Goal: Task Accomplishment & Management: Complete application form

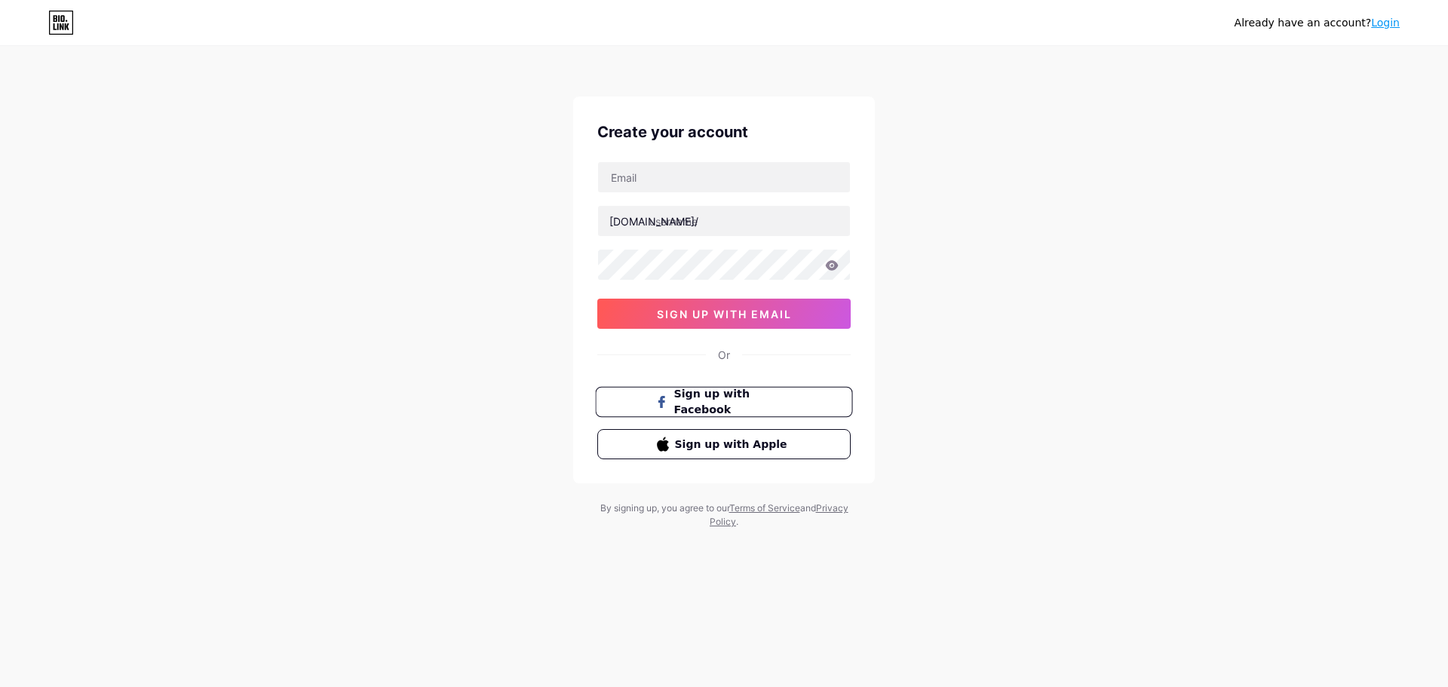
click at [711, 398] on span "Sign up with Facebook" at bounding box center [733, 402] width 118 height 32
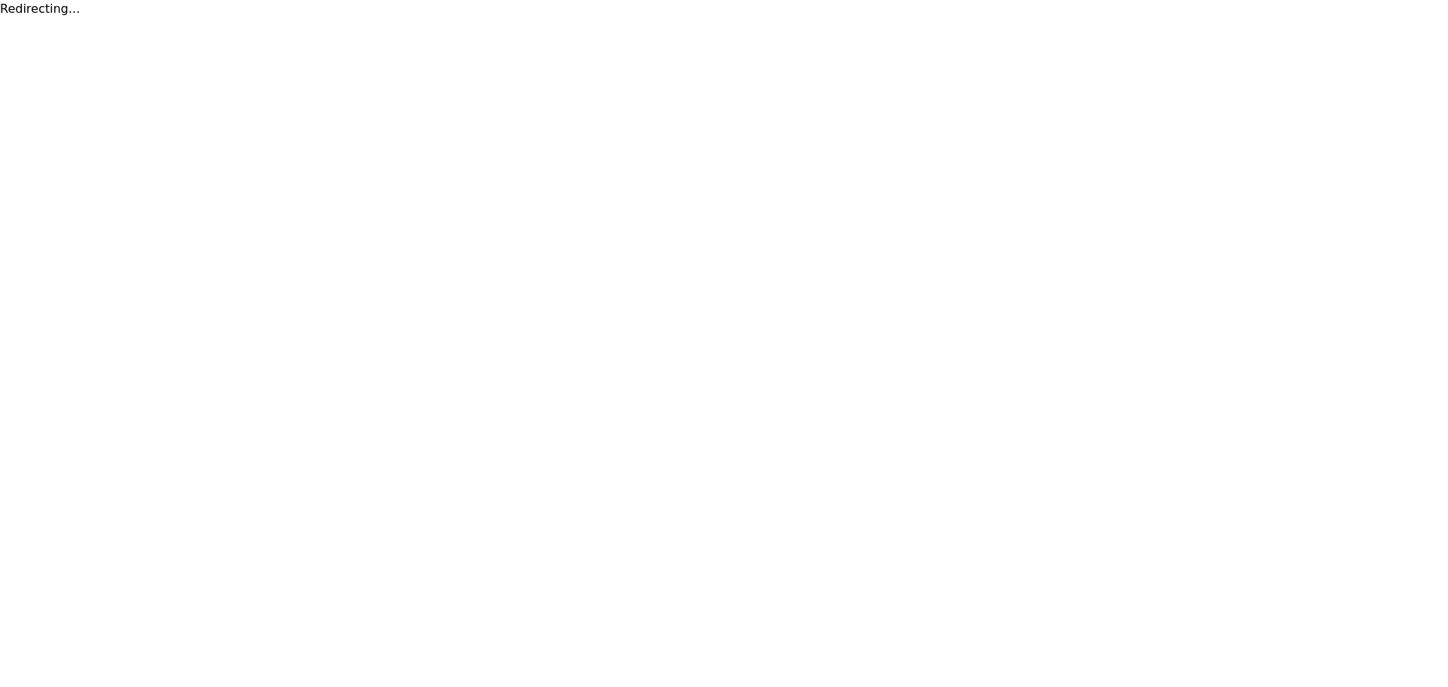
click at [311, 18] on html "Redirecting..." at bounding box center [724, 9] width 1448 height 18
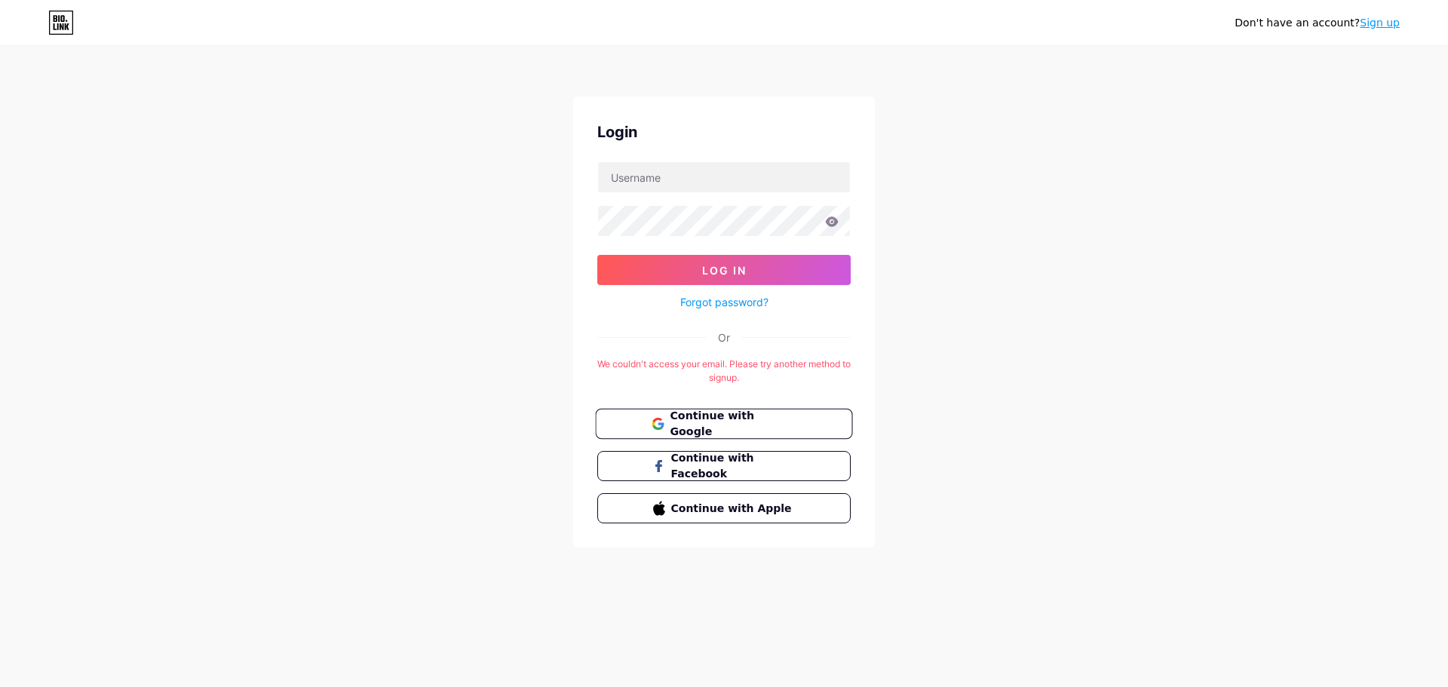
click at [771, 415] on span "Continue with Google" at bounding box center [733, 424] width 126 height 32
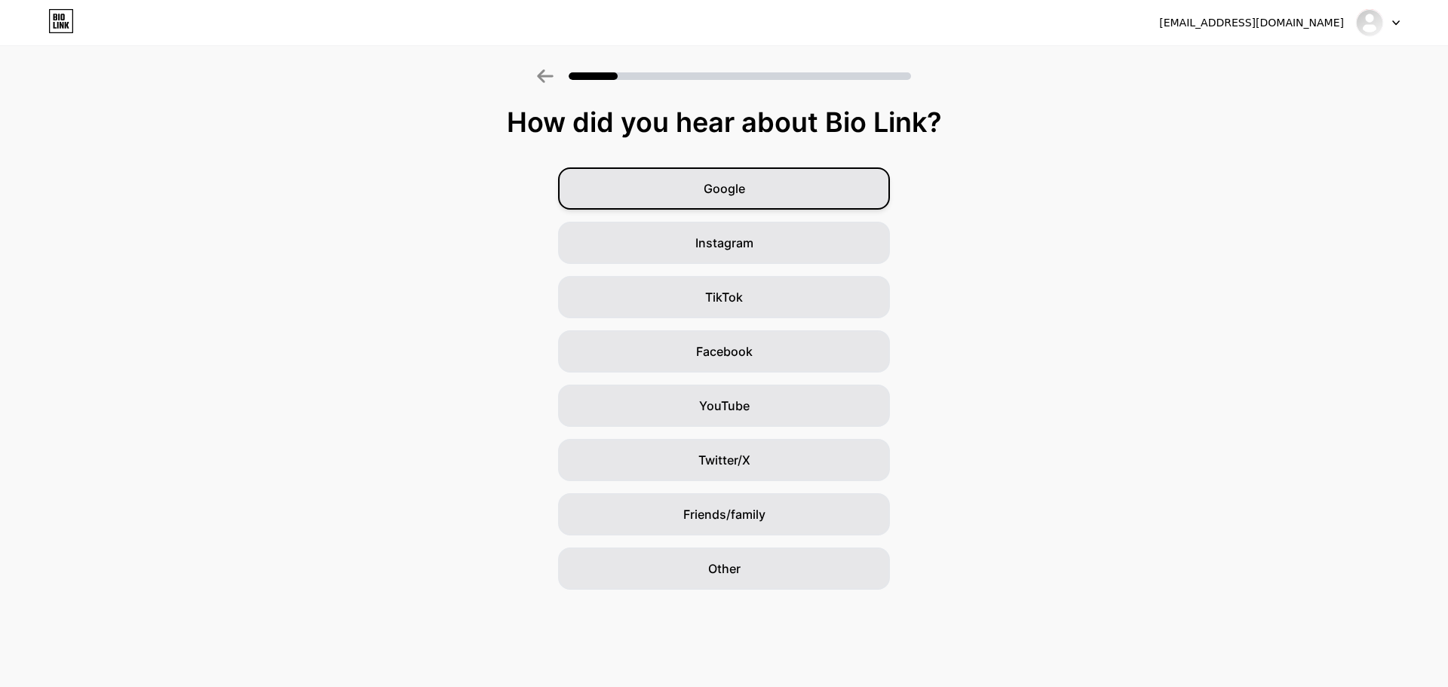
click at [745, 198] on div "Google" at bounding box center [724, 188] width 332 height 42
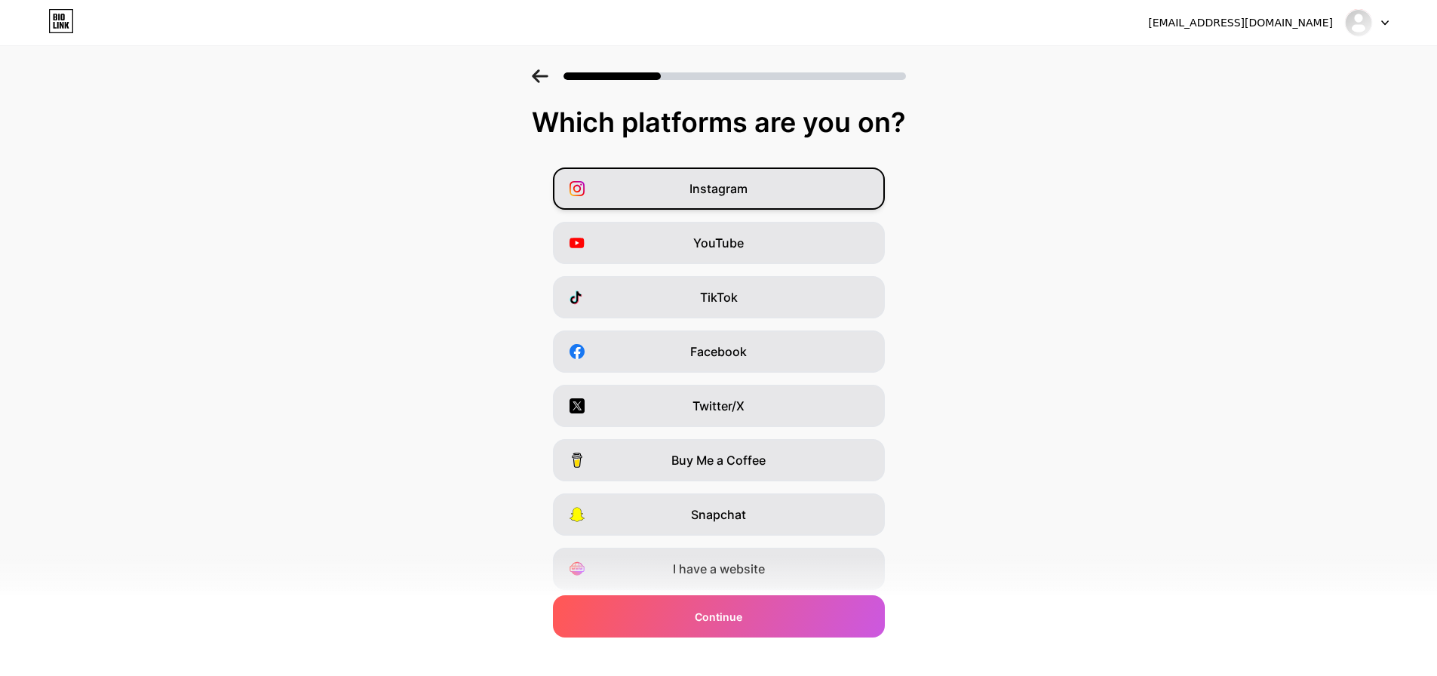
click at [710, 204] on div "Instagram" at bounding box center [719, 188] width 332 height 42
click at [713, 233] on div "YouTube" at bounding box center [719, 243] width 332 height 42
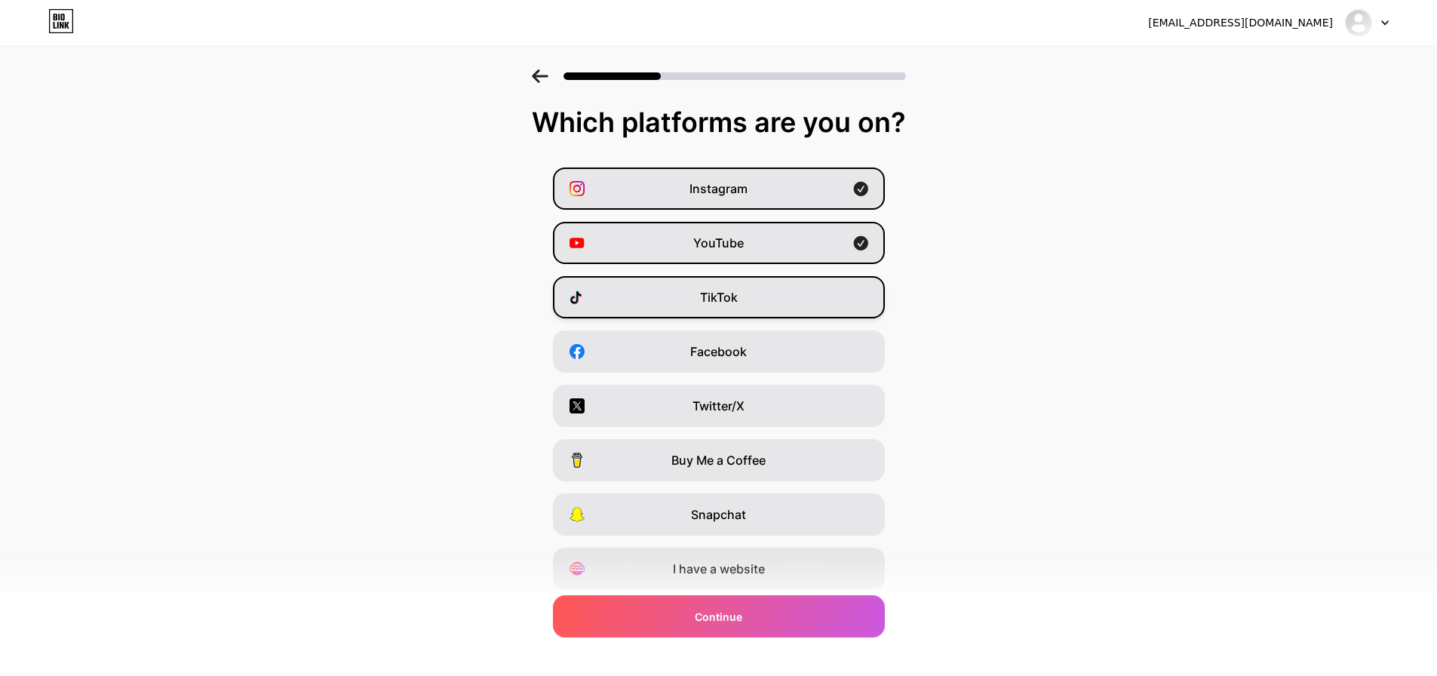
click at [693, 313] on div "TikTok" at bounding box center [719, 297] width 332 height 42
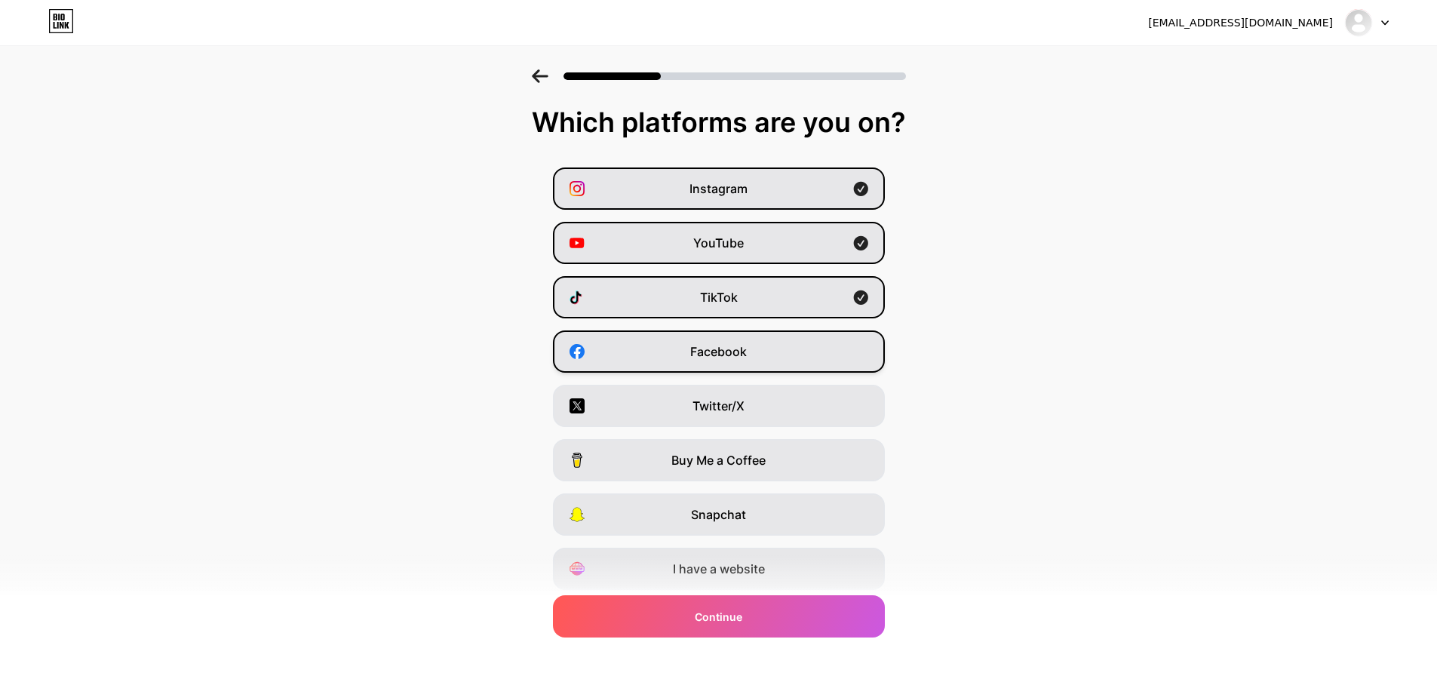
click at [693, 355] on div "Facebook" at bounding box center [719, 351] width 332 height 42
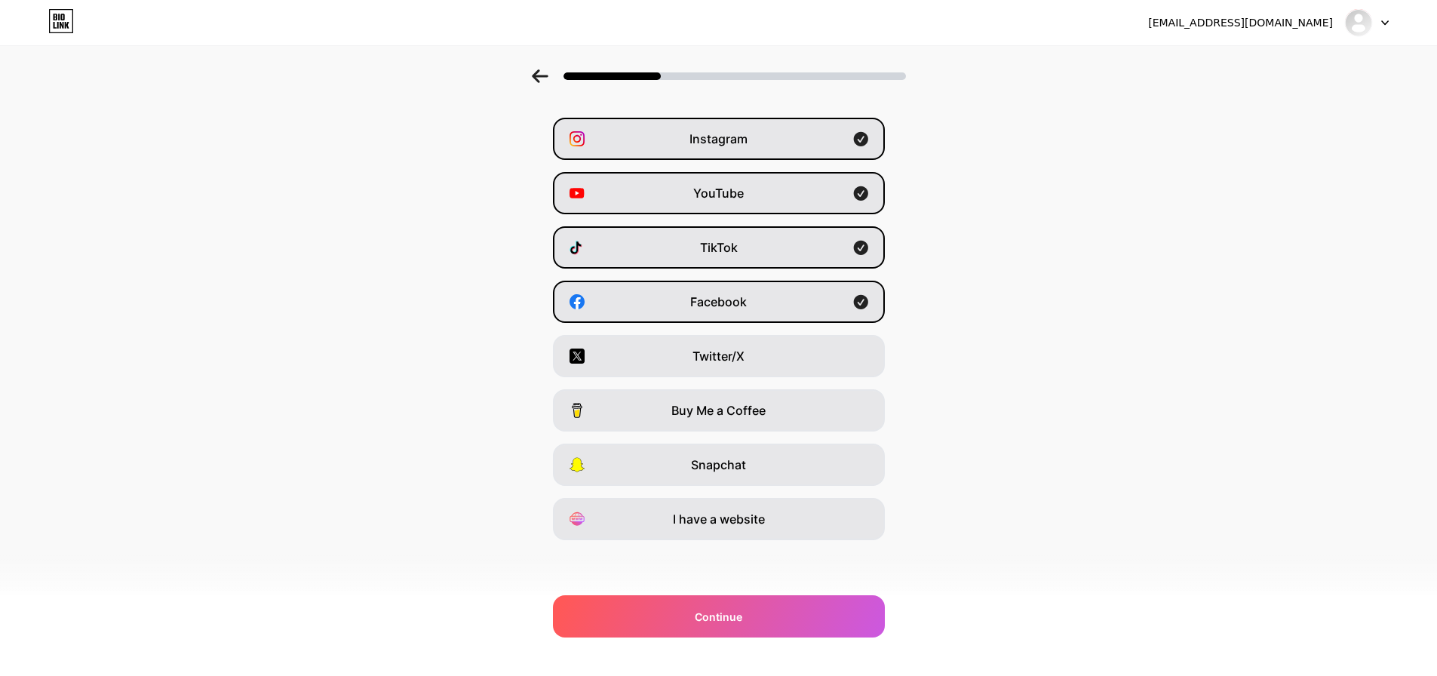
click at [699, 377] on div "Instagram YouTube TikTok Facebook Twitter/X Buy Me a Coffee Snapchat I have a w…" at bounding box center [719, 329] width 1422 height 422
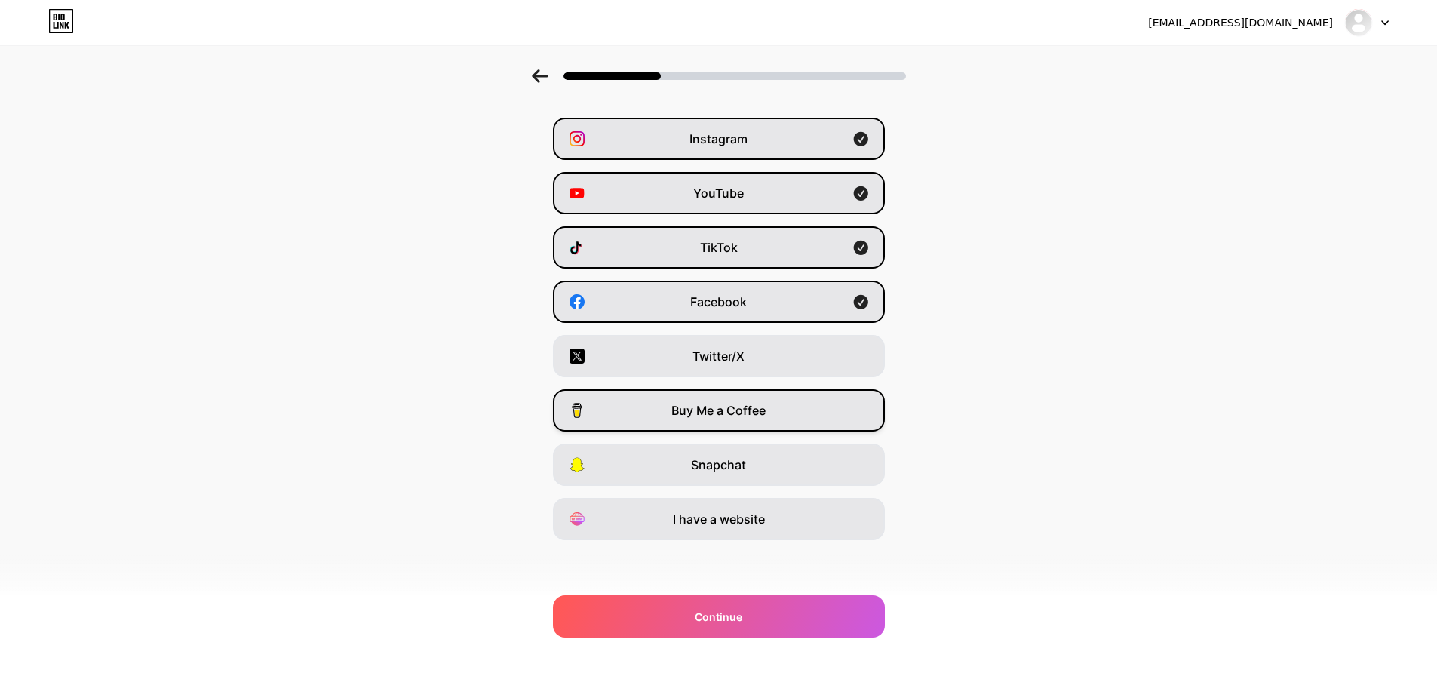
click at [700, 413] on span "Buy Me a Coffee" at bounding box center [718, 410] width 94 height 18
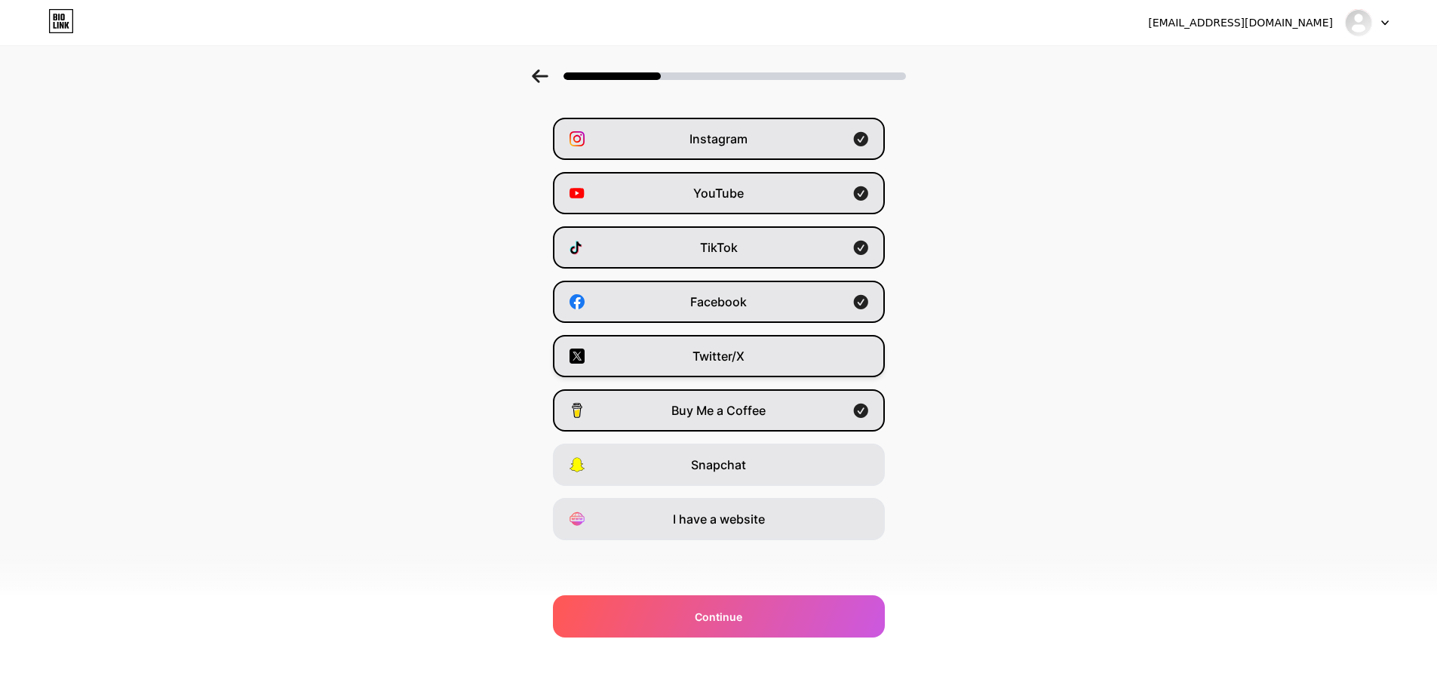
click at [699, 364] on span "Twitter/X" at bounding box center [719, 356] width 52 height 18
click at [687, 445] on div "Snapchat" at bounding box center [719, 465] width 332 height 42
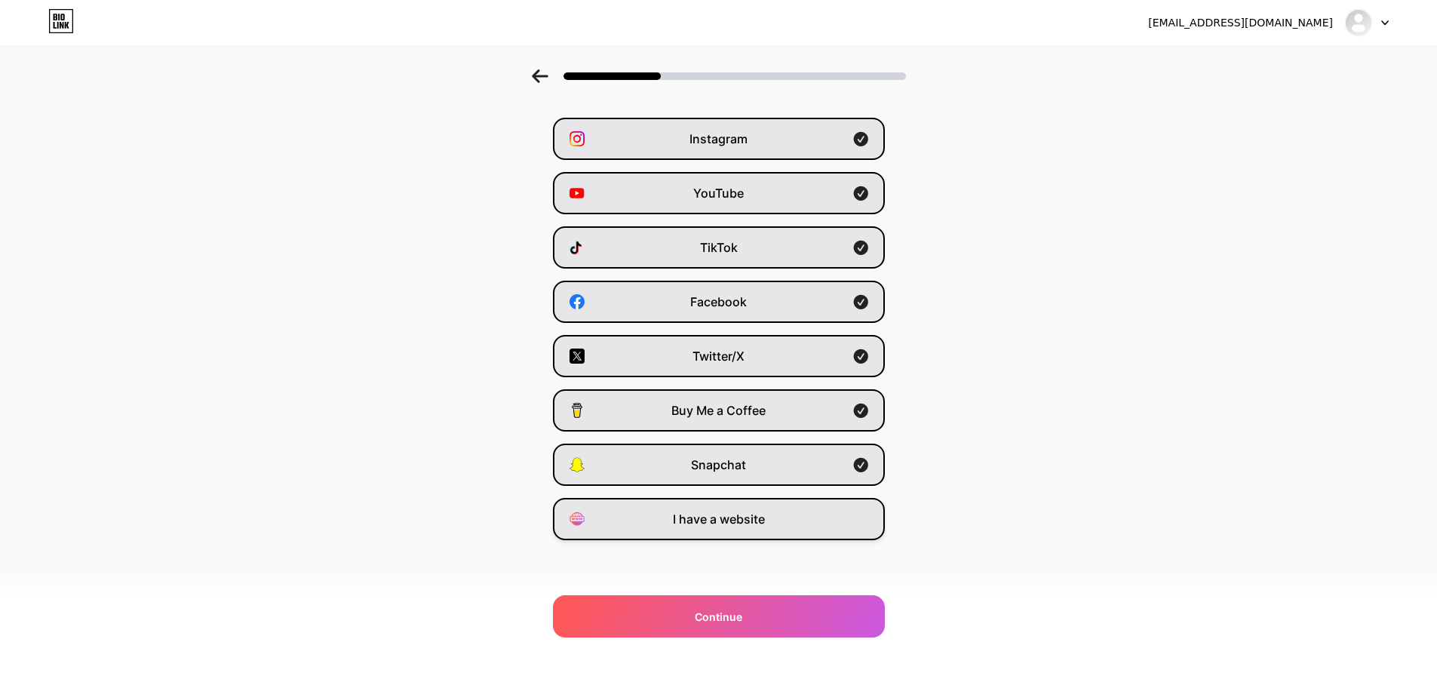
click at [678, 518] on span "I have a website" at bounding box center [719, 519] width 92 height 18
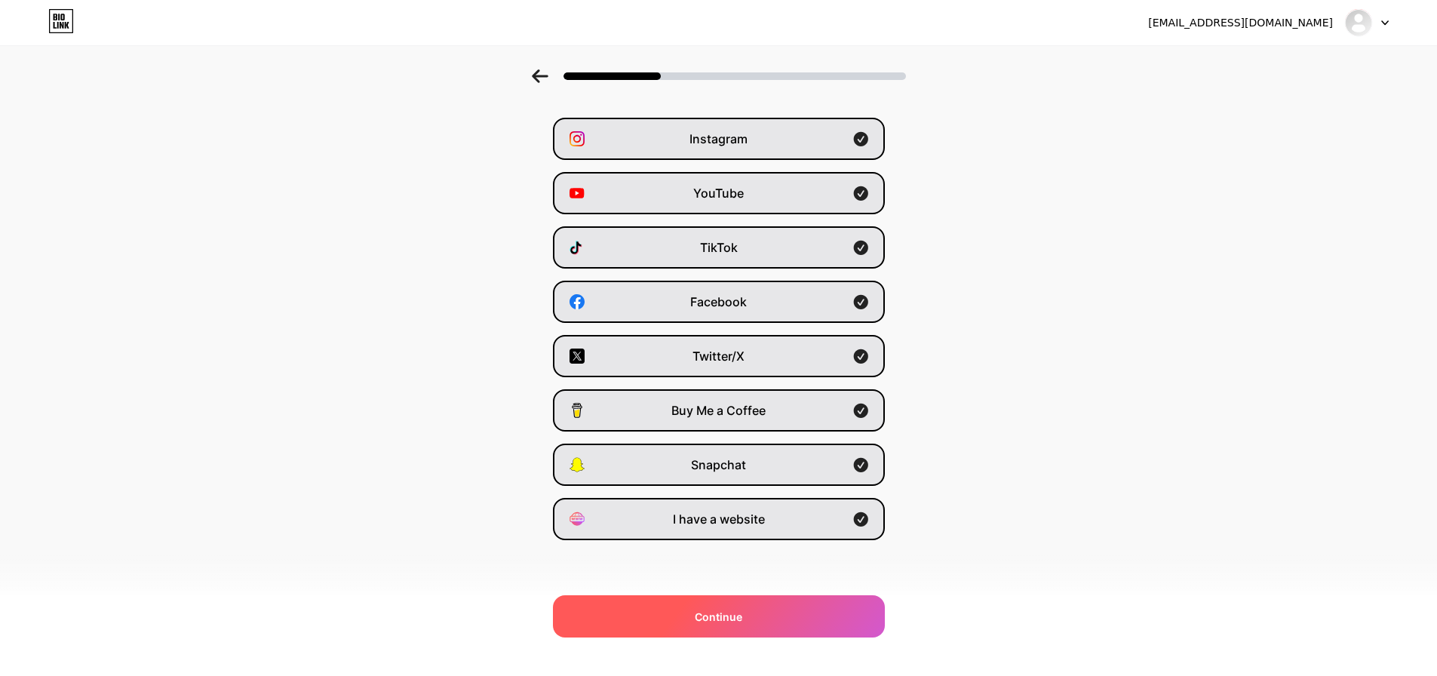
click at [695, 616] on div "Continue" at bounding box center [719, 616] width 332 height 42
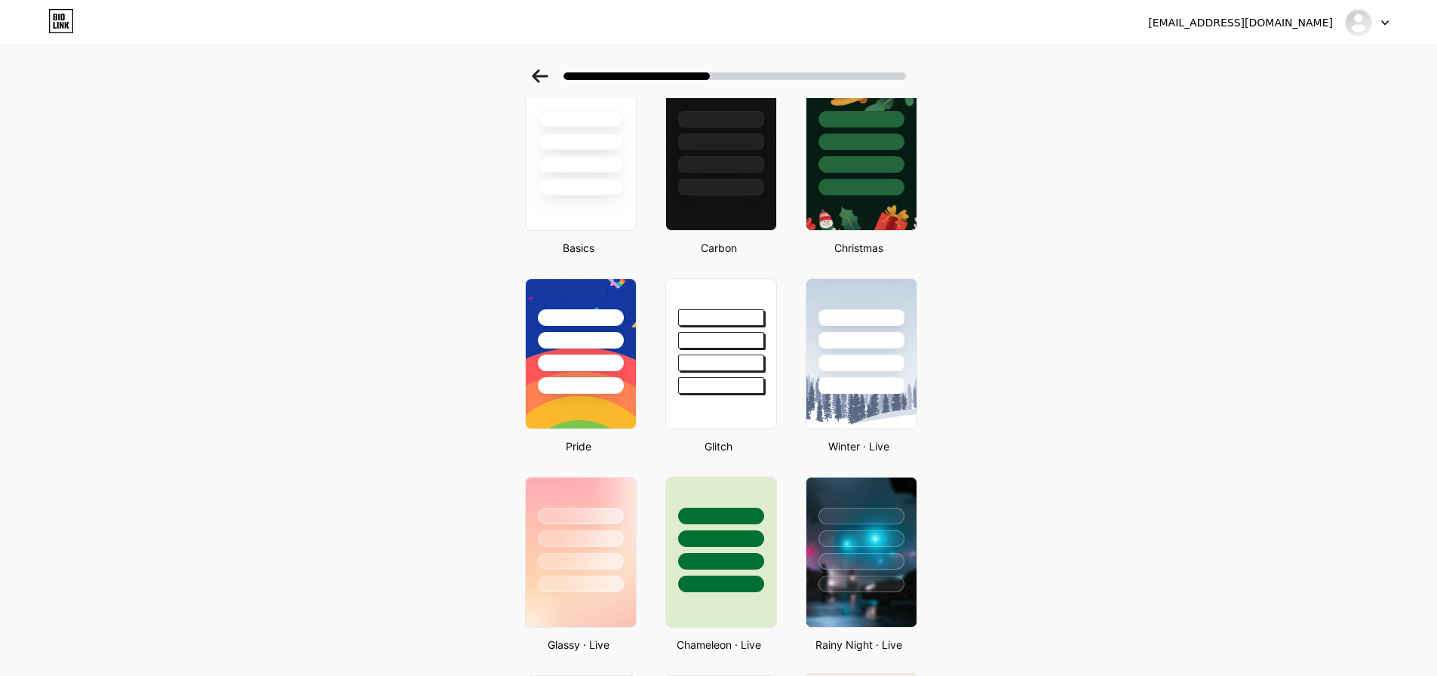
scroll to position [226, 0]
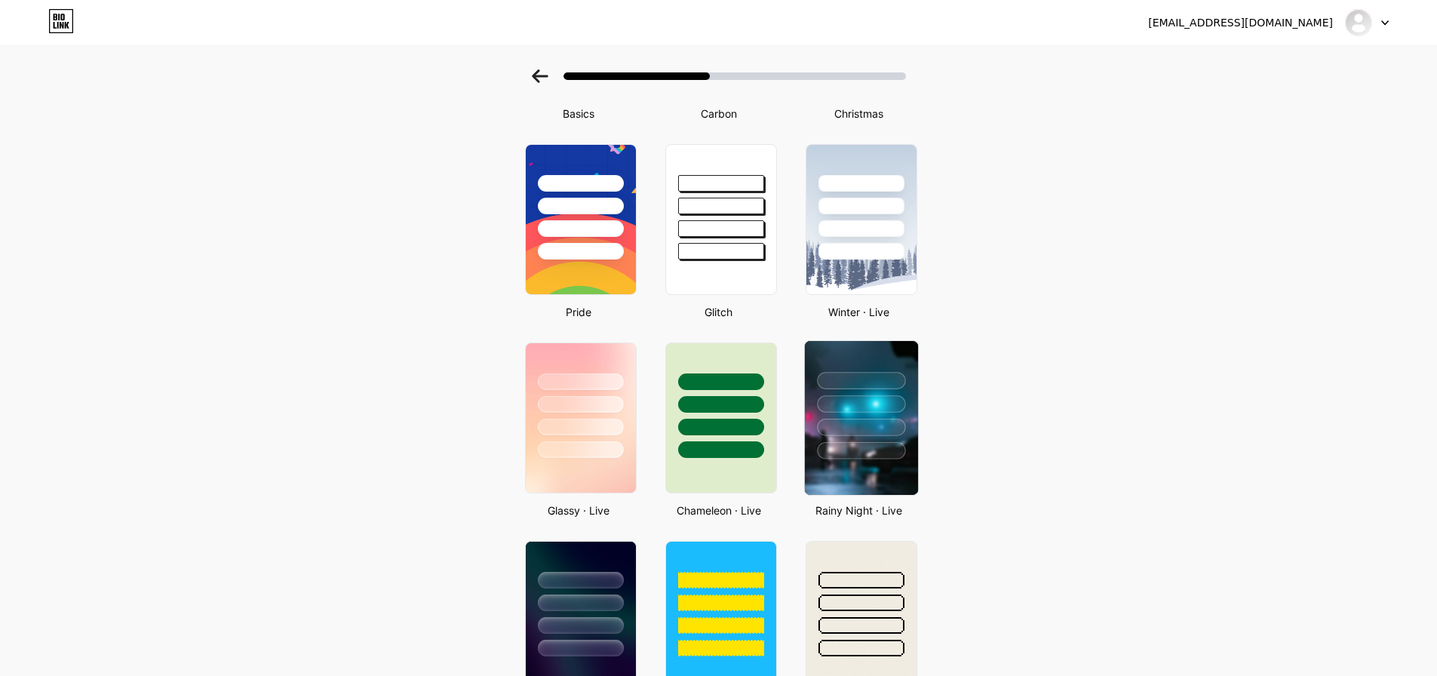
click at [841, 443] on div at bounding box center [861, 450] width 88 height 17
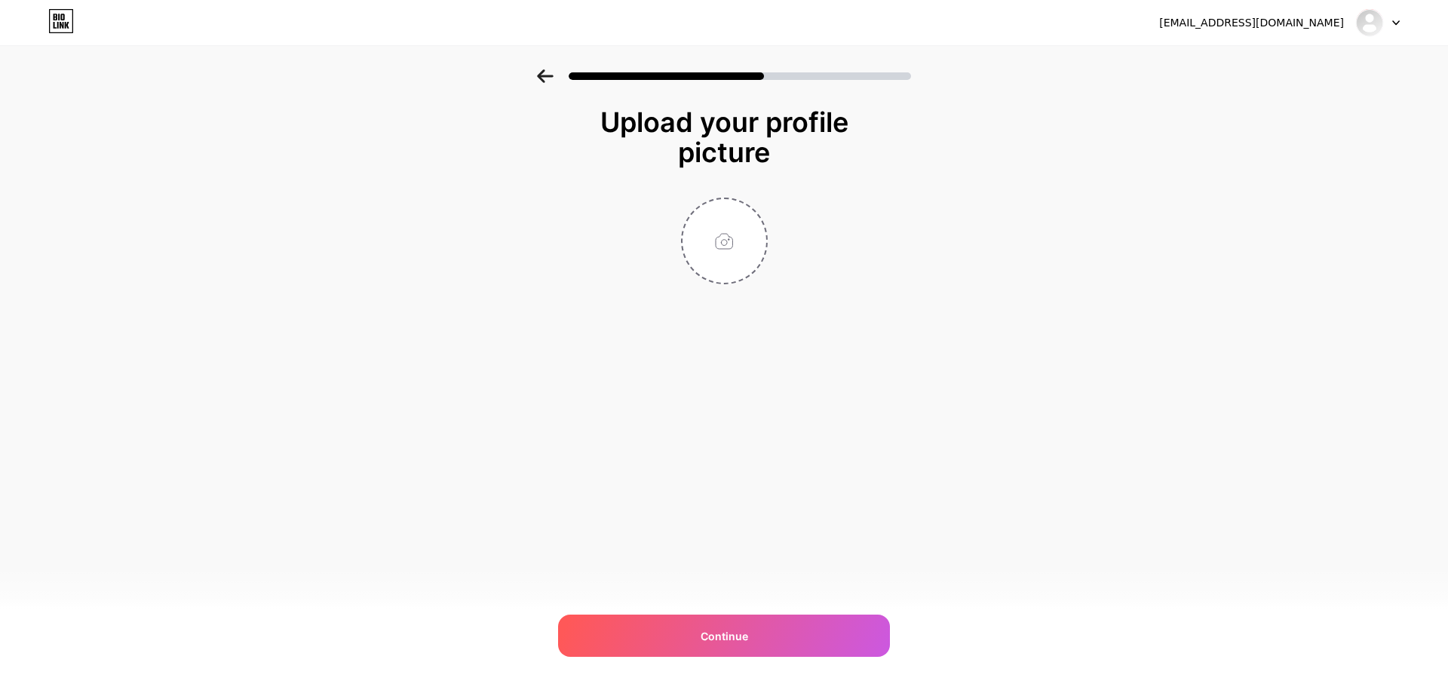
click at [541, 88] on div at bounding box center [724, 71] width 1448 height 53
click at [541, 81] on icon at bounding box center [545, 76] width 17 height 14
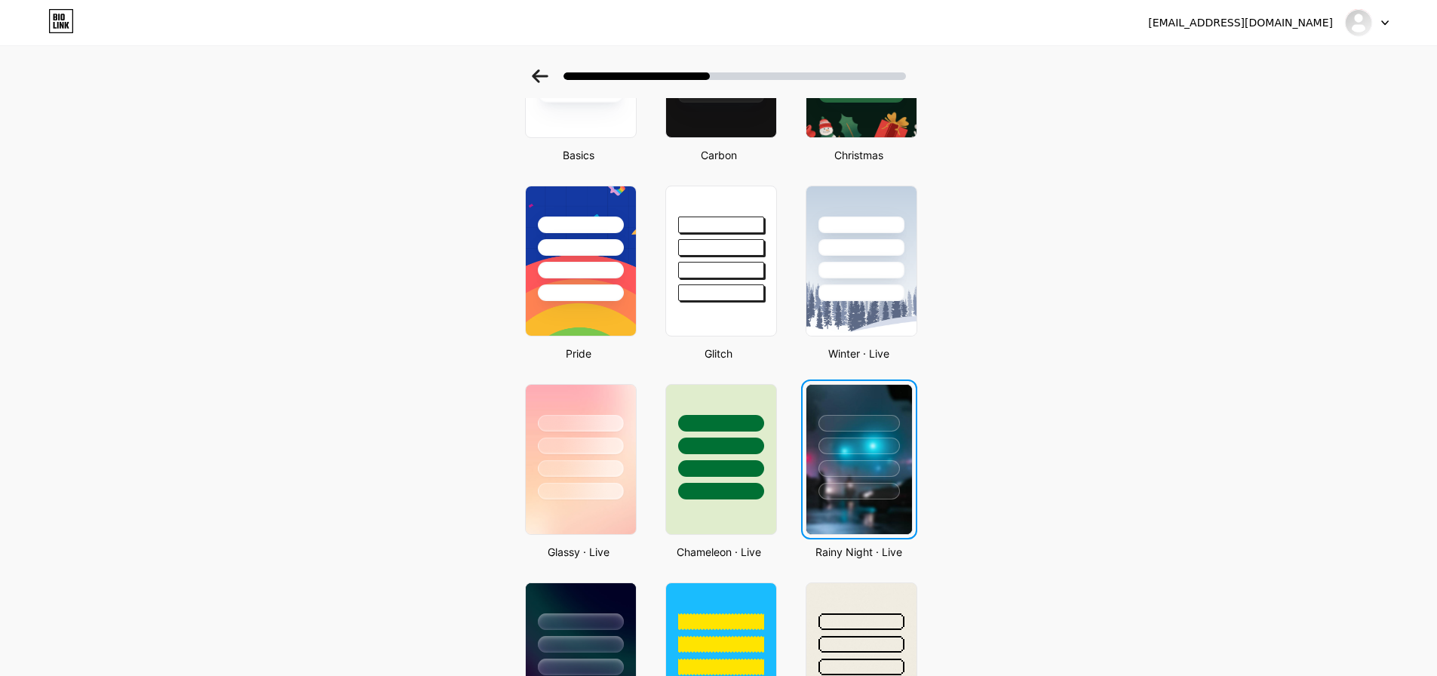
scroll to position [302, 0]
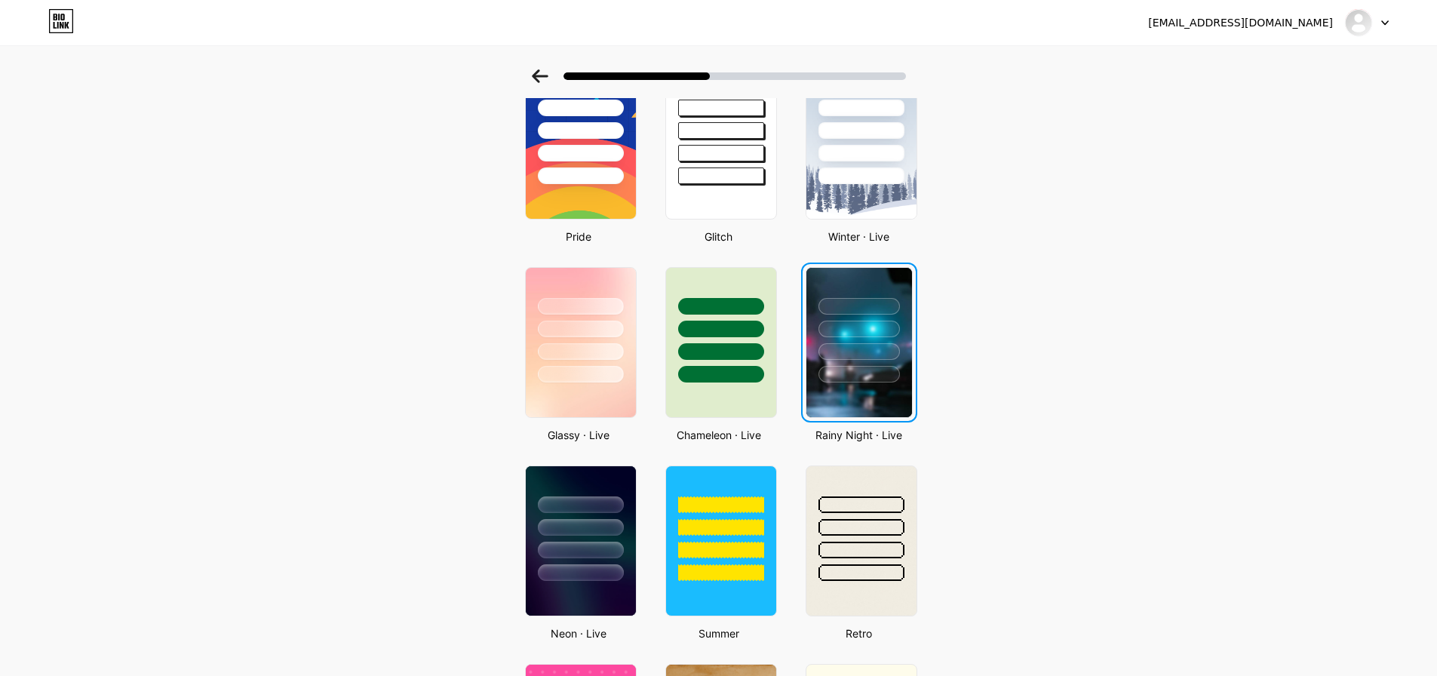
click at [868, 375] on div at bounding box center [859, 374] width 81 height 17
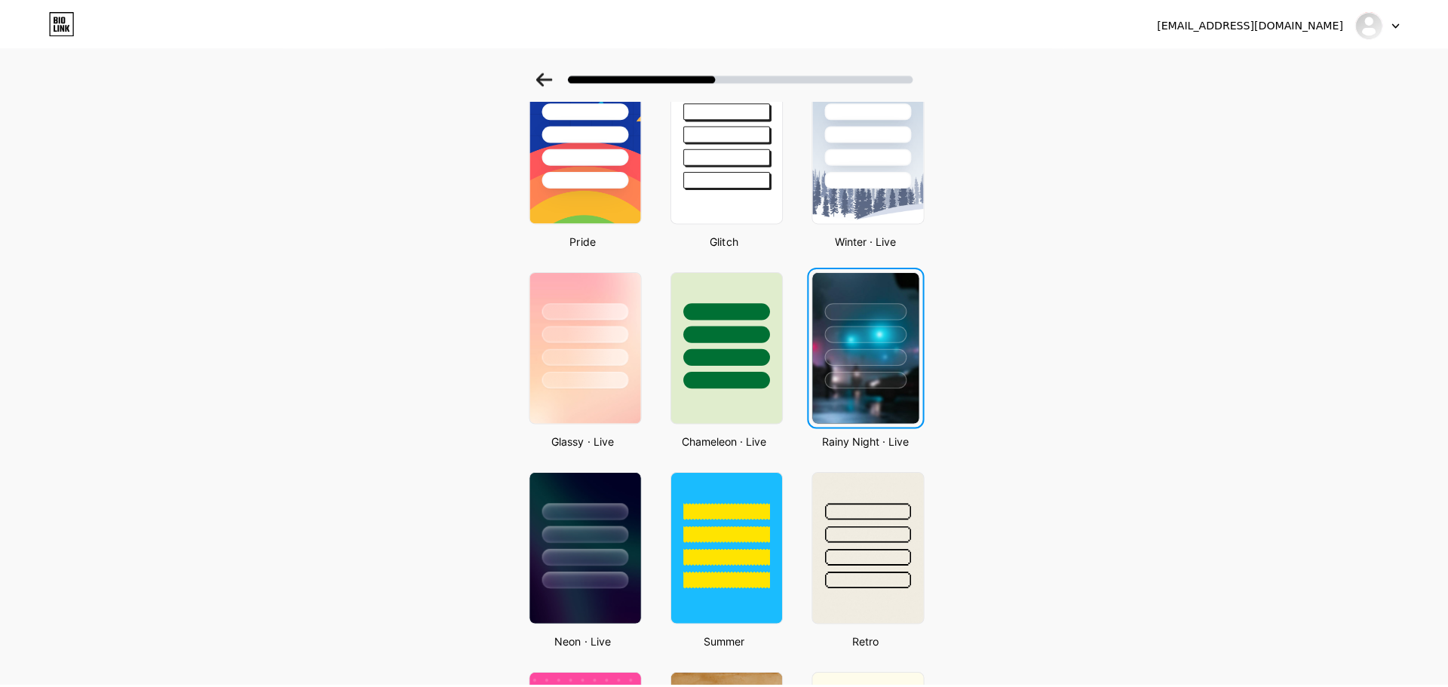
scroll to position [0, 0]
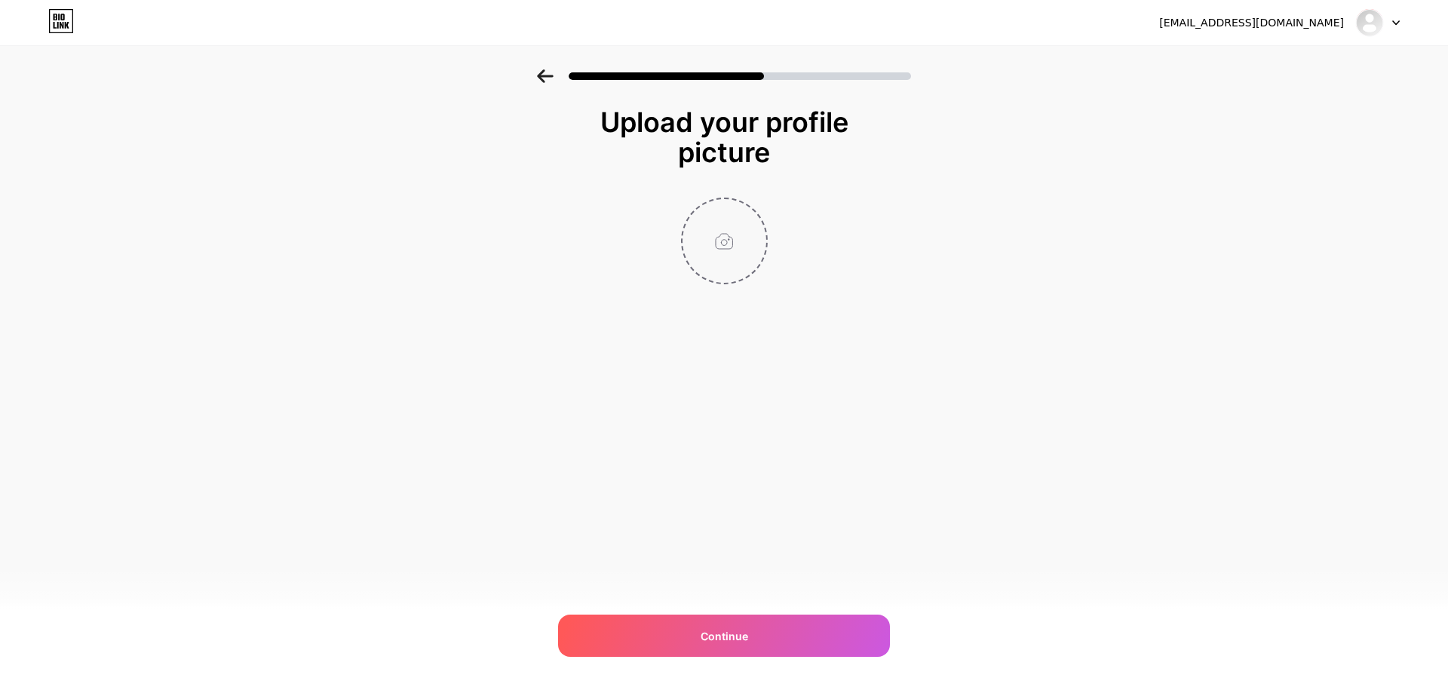
click at [713, 250] on input "file" at bounding box center [725, 241] width 84 height 84
type input "C:\fakepath\caity_matching_pfp_6.jpg"
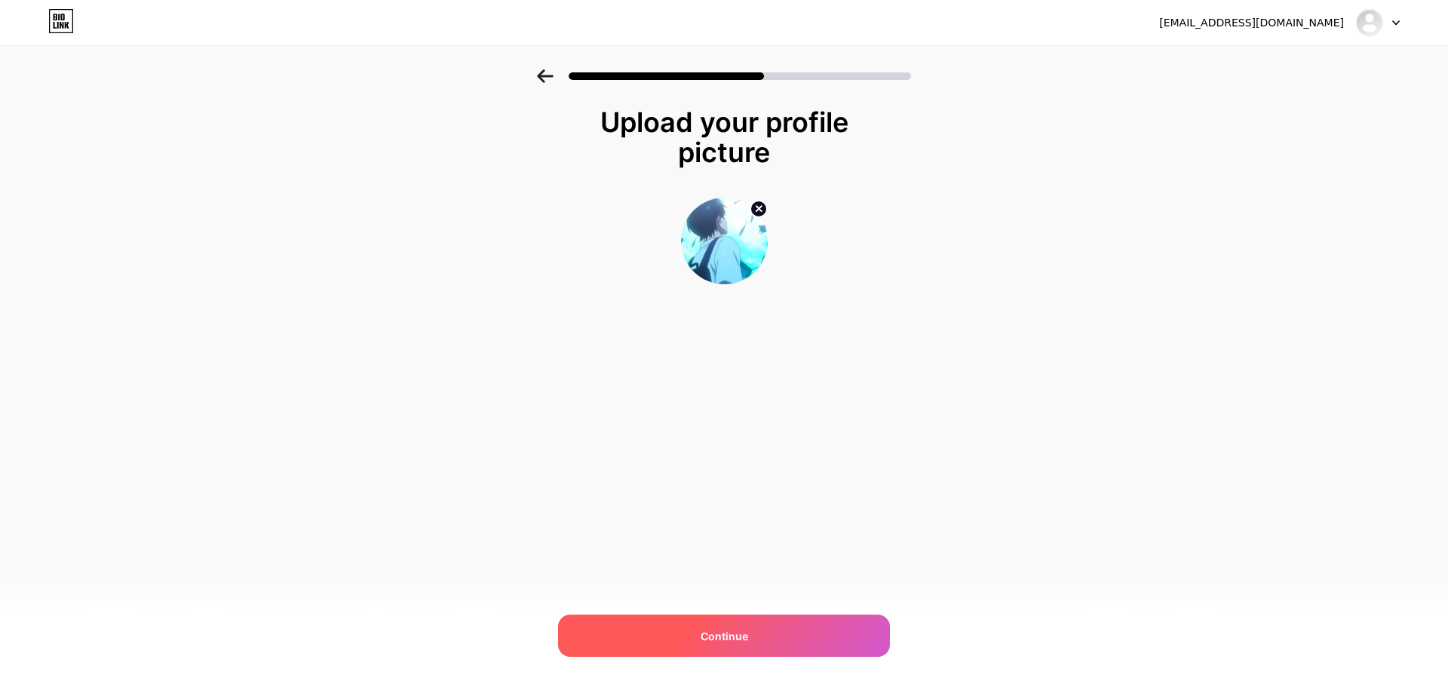
click at [770, 628] on div "Continue" at bounding box center [724, 636] width 332 height 42
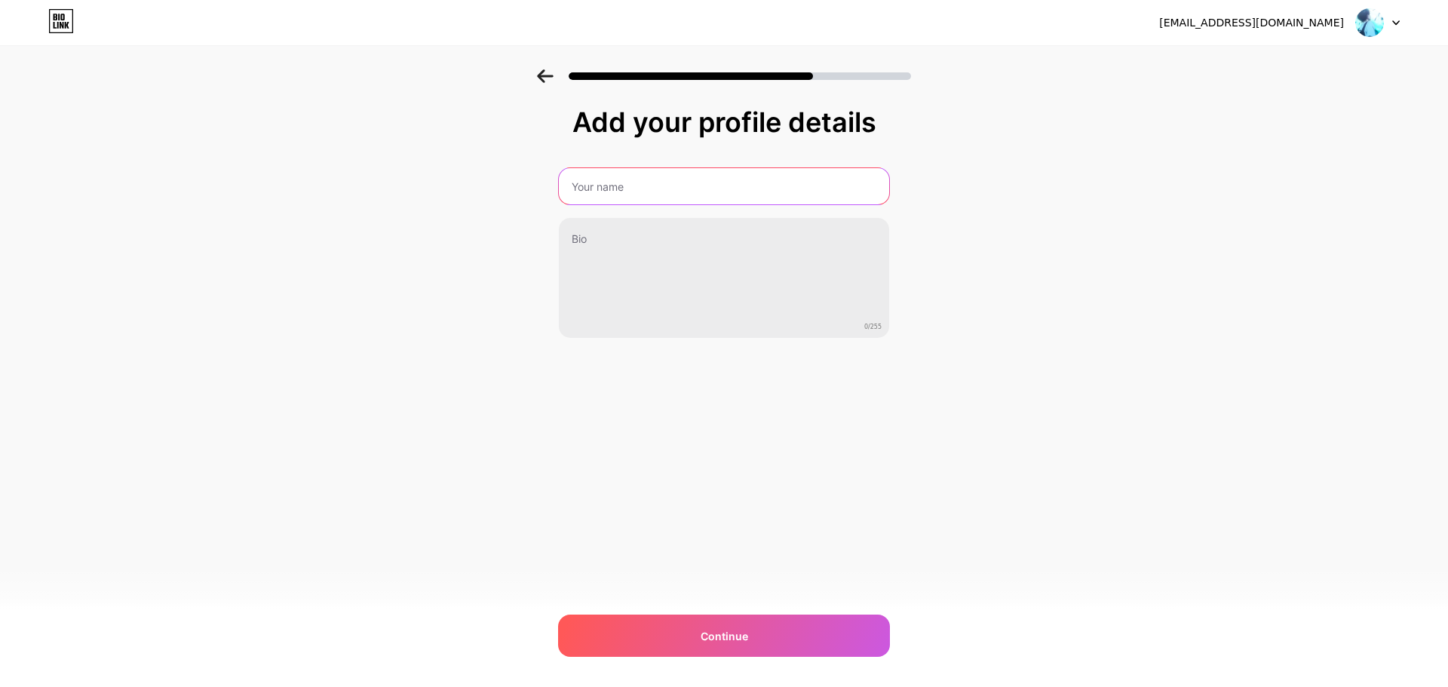
click at [616, 186] on input "text" at bounding box center [724, 186] width 330 height 36
type input "alphaTCT3209"
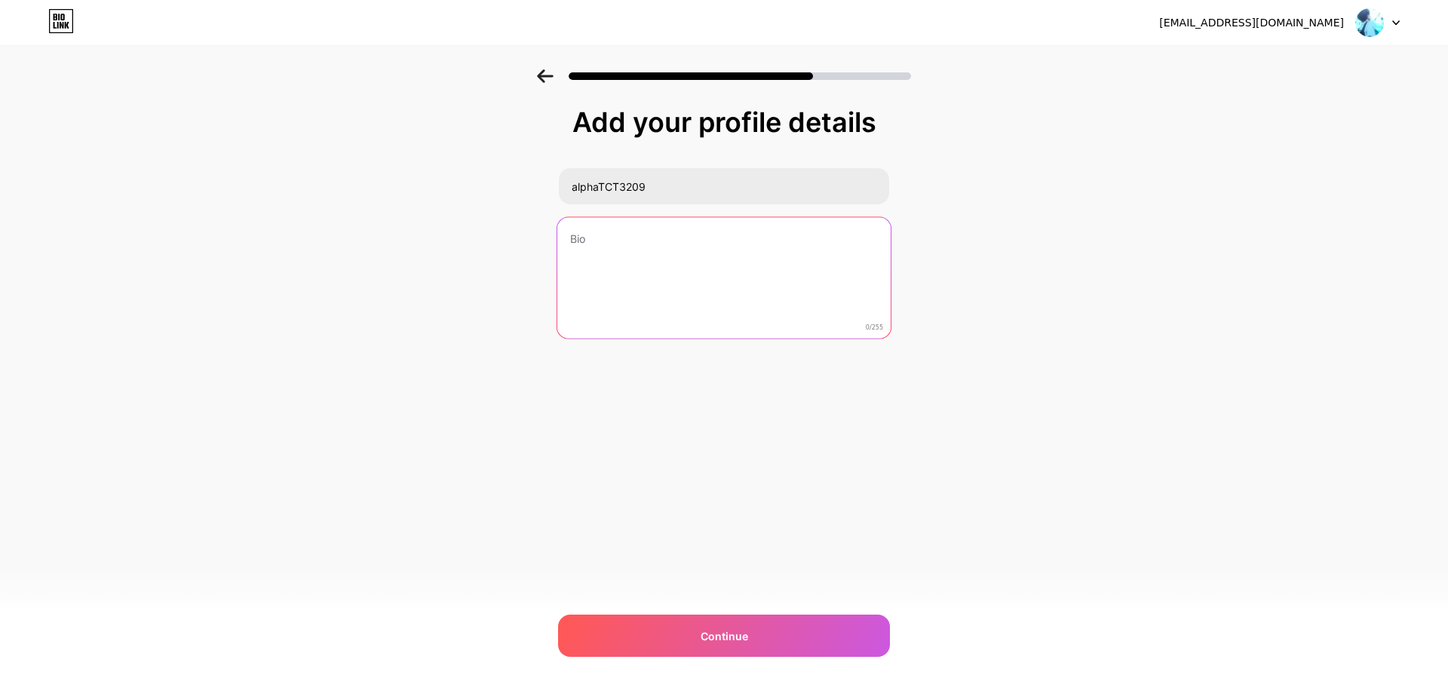
click at [604, 266] on textarea at bounding box center [724, 278] width 333 height 123
click at [594, 258] on textarea "Current: Retired:" at bounding box center [724, 278] width 333 height 123
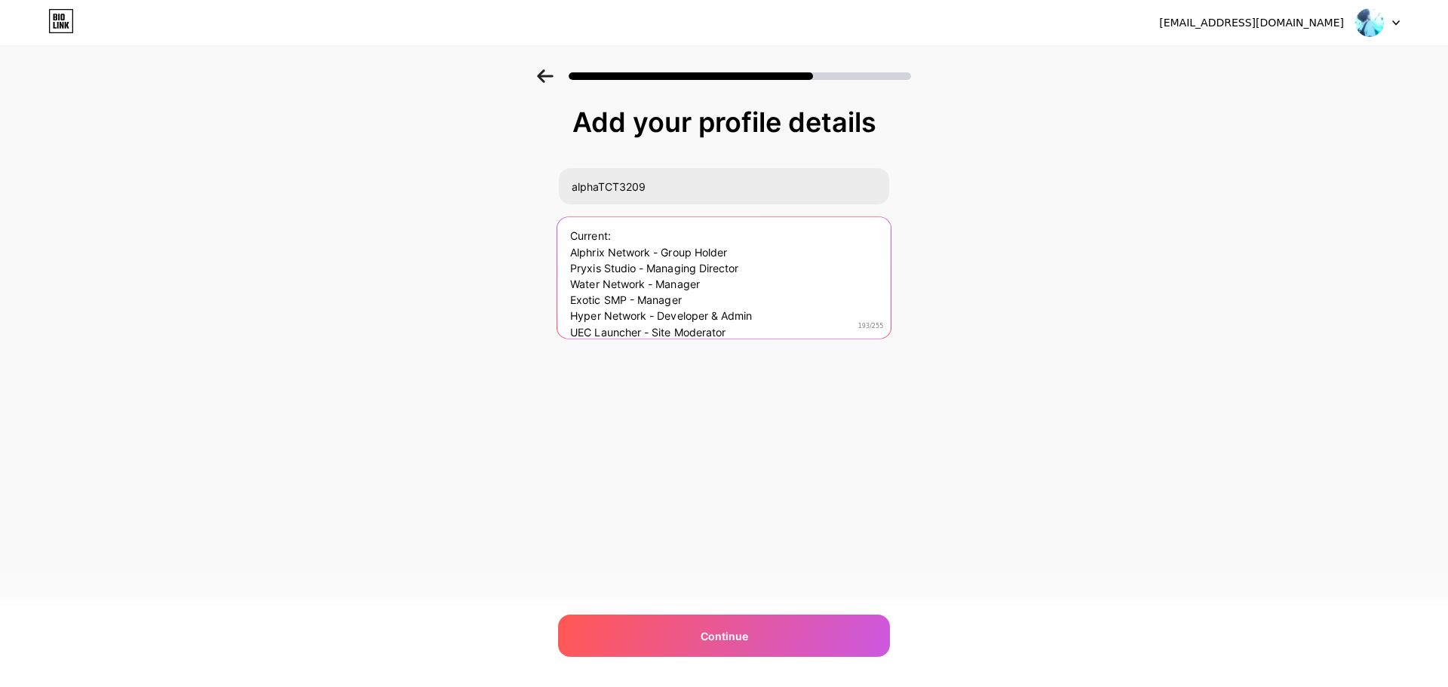
scroll to position [63, 0]
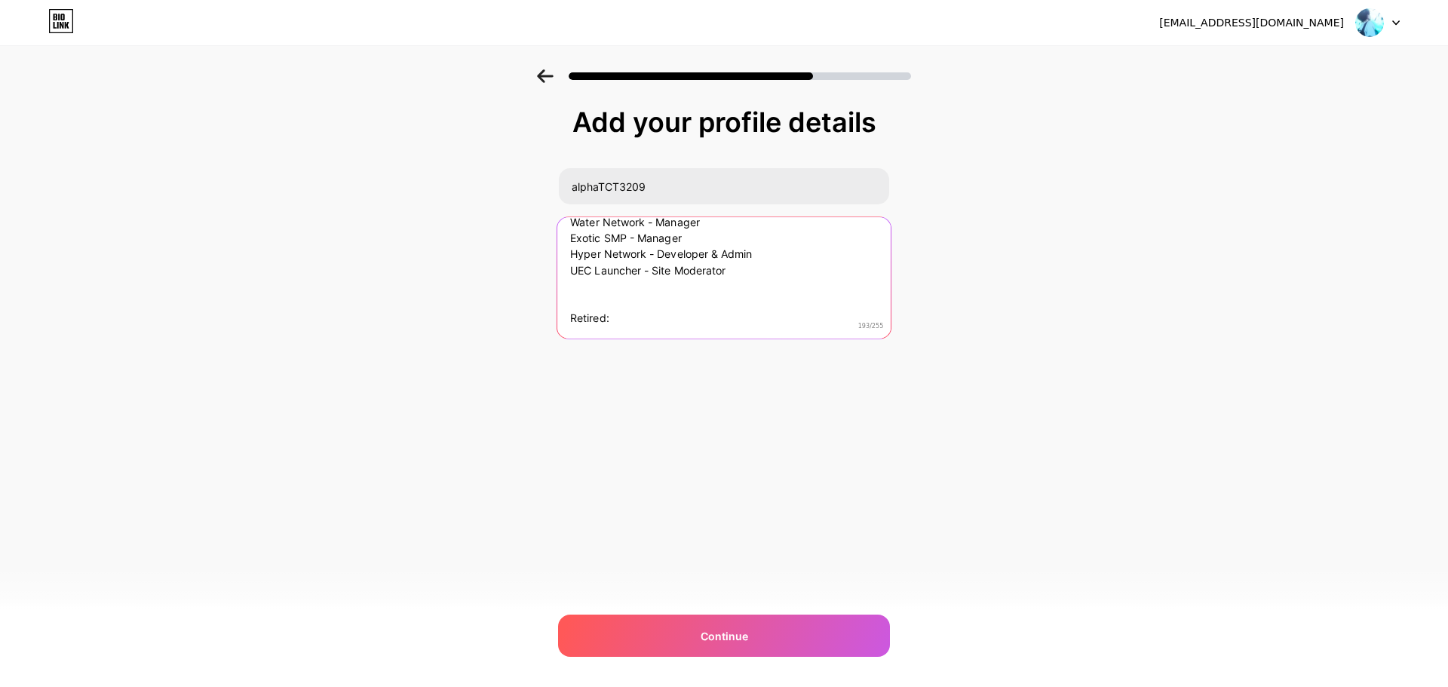
click at [652, 323] on textarea "Current: Alphrix Network - Group Holder Pryxis Studio - Managing Director Water…" at bounding box center [724, 278] width 333 height 123
drag, startPoint x: 605, startPoint y: 300, endPoint x: 555, endPoint y: 297, distance: 49.9
click at [555, 297] on div "Add your profile details alphaTCT3209 Current: Alphrix Network - Group Holder P…" at bounding box center [724, 241] width 1448 height 345
click at [598, 278] on textarea "Current: Alphrix Network - Group Holder Pryxis Studio - Managing Director Water…" at bounding box center [724, 278] width 333 height 123
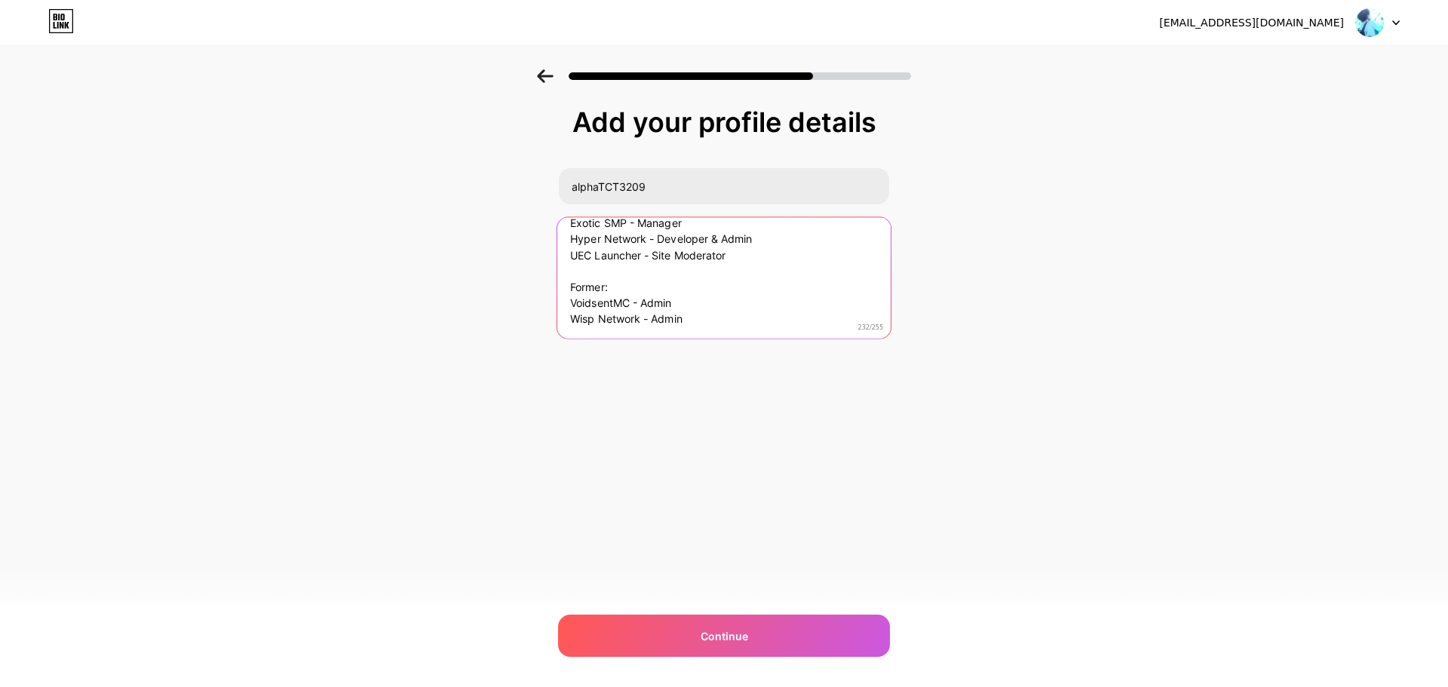
scroll to position [78, 0]
click at [603, 286] on textarea "Current: Alphrix Network - Group Holder Pryxis Studio - Managing Director Water…" at bounding box center [724, 278] width 333 height 123
click at [731, 323] on textarea "Current: Alphrix Network - Group Holder Pryxis Studio - Managing Director Water…" at bounding box center [724, 278] width 333 height 123
type textarea "Current: Alphrix Network - Group Holder Pryxis Studio - Managing Director Water…"
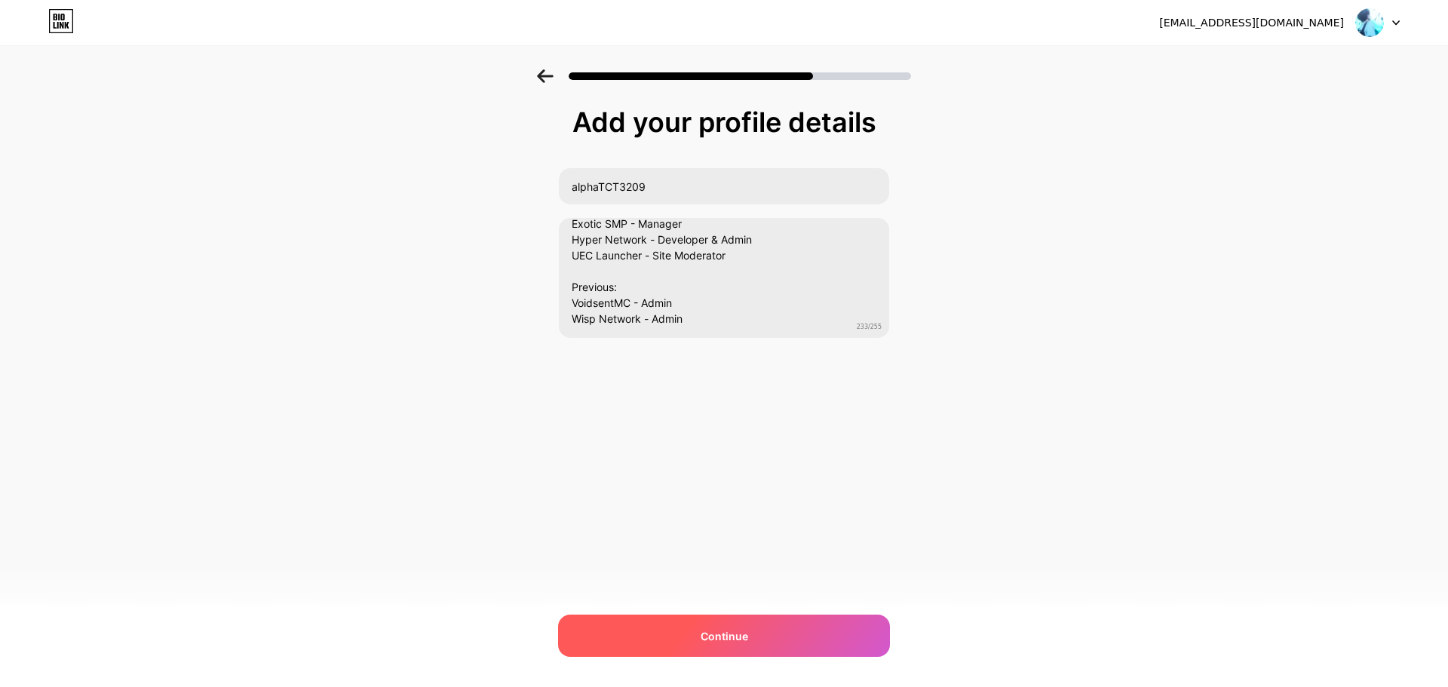
click at [681, 639] on div "Continue" at bounding box center [724, 636] width 332 height 42
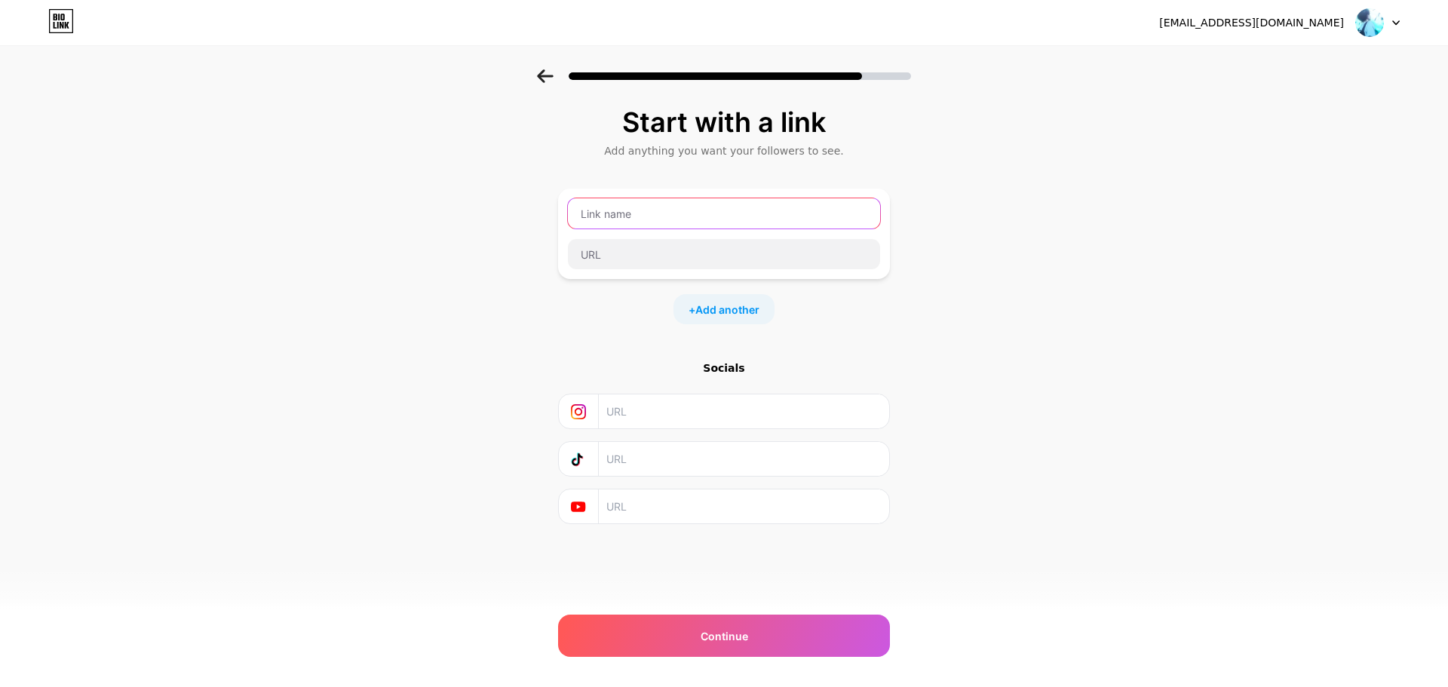
click at [669, 224] on input "text" at bounding box center [724, 213] width 312 height 30
click at [696, 416] on input "text" at bounding box center [744, 412] width 274 height 34
click at [671, 504] on input "text" at bounding box center [744, 507] width 274 height 34
type input "y"
type input "[URL][DOMAIN_NAME]"
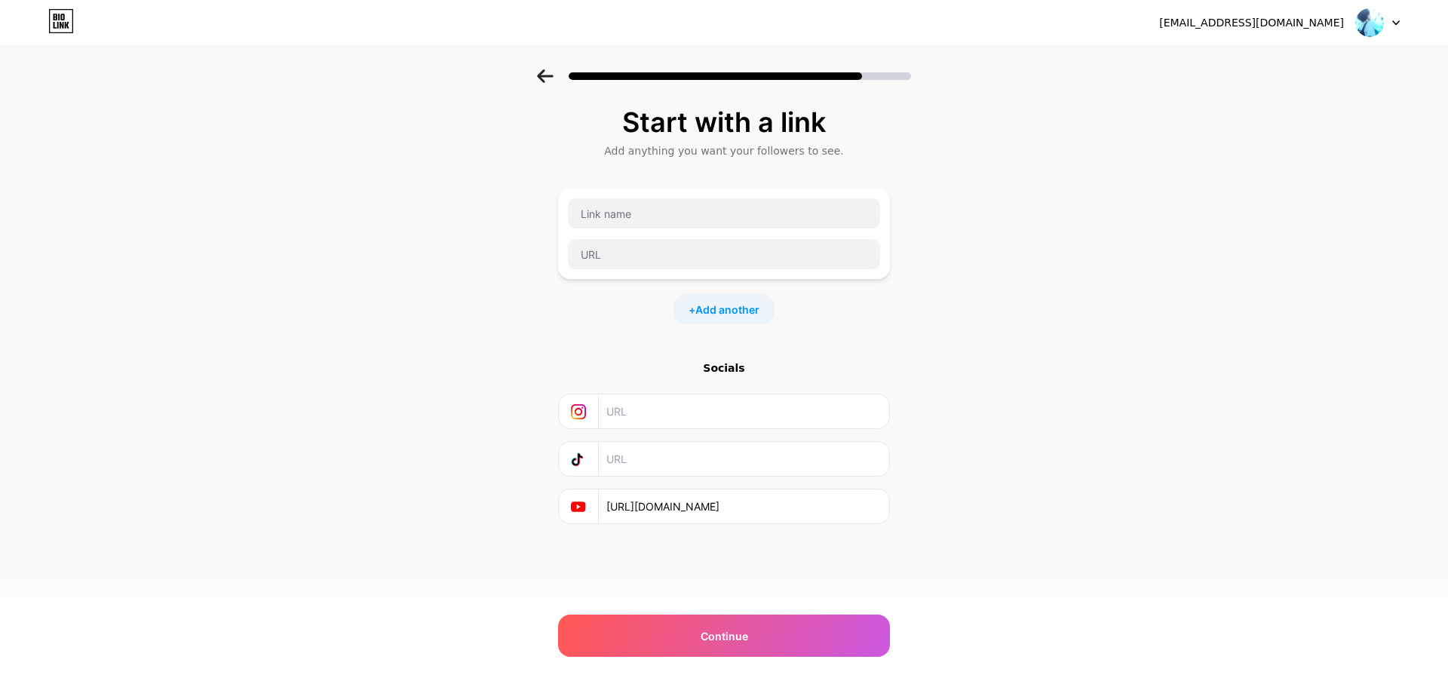
click at [651, 413] on input "text" at bounding box center [744, 412] width 274 height 34
paste input "[URL][DOMAIN_NAME]"
type input "[URL][DOMAIN_NAME]"
click at [709, 313] on span "Add another" at bounding box center [728, 310] width 64 height 16
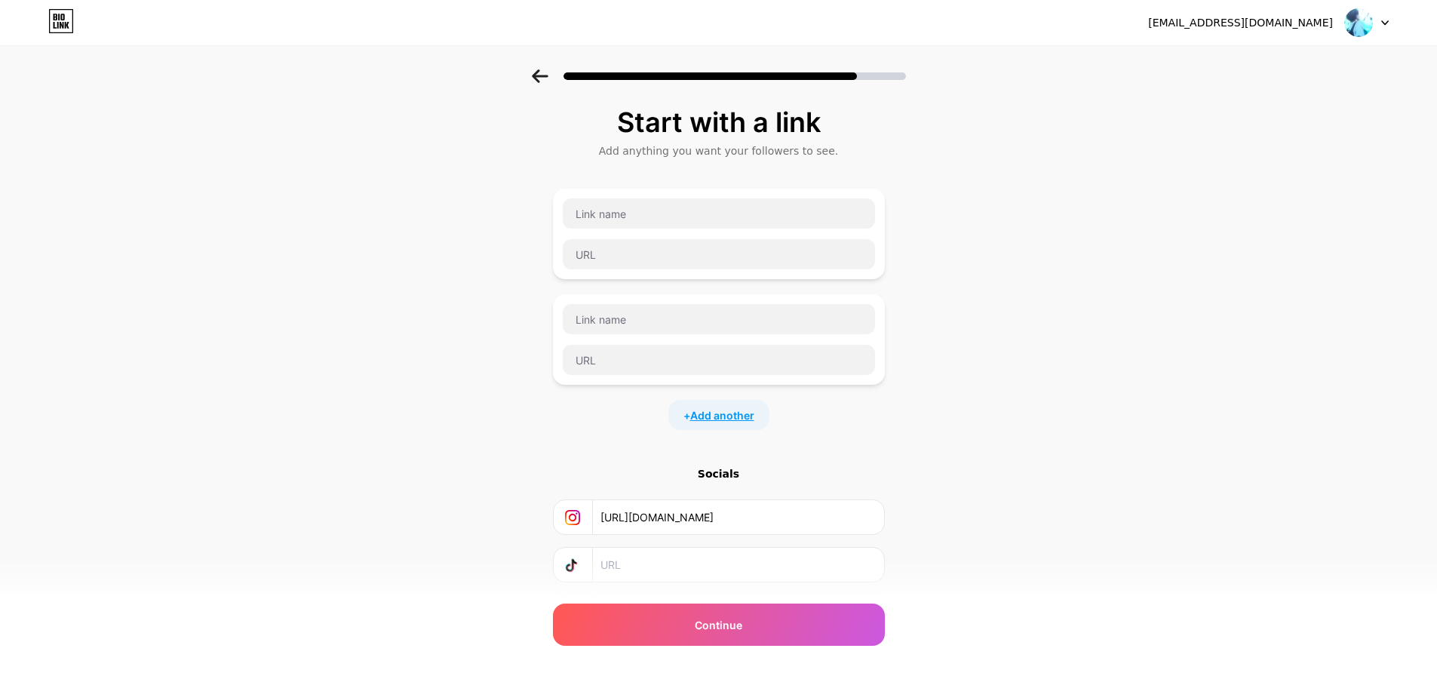
click at [734, 418] on span "Add another" at bounding box center [722, 415] width 64 height 16
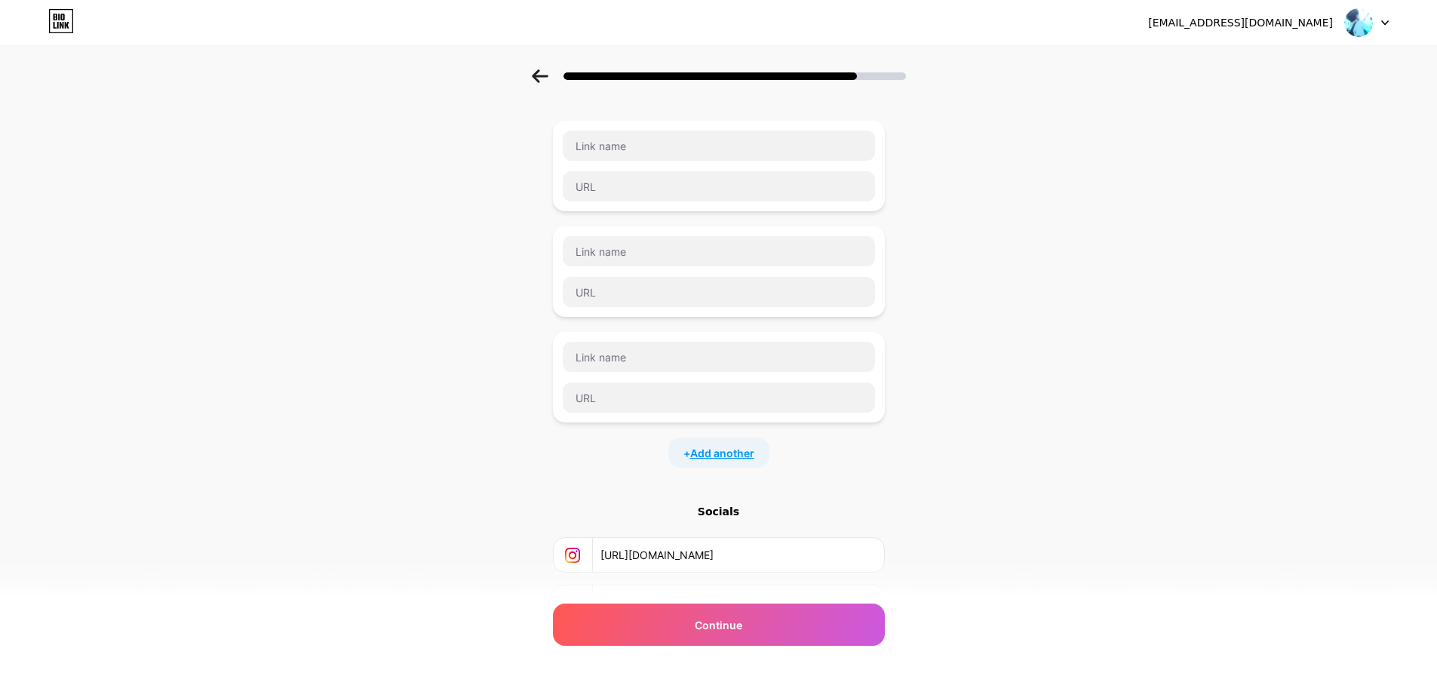
scroll to position [195, 0]
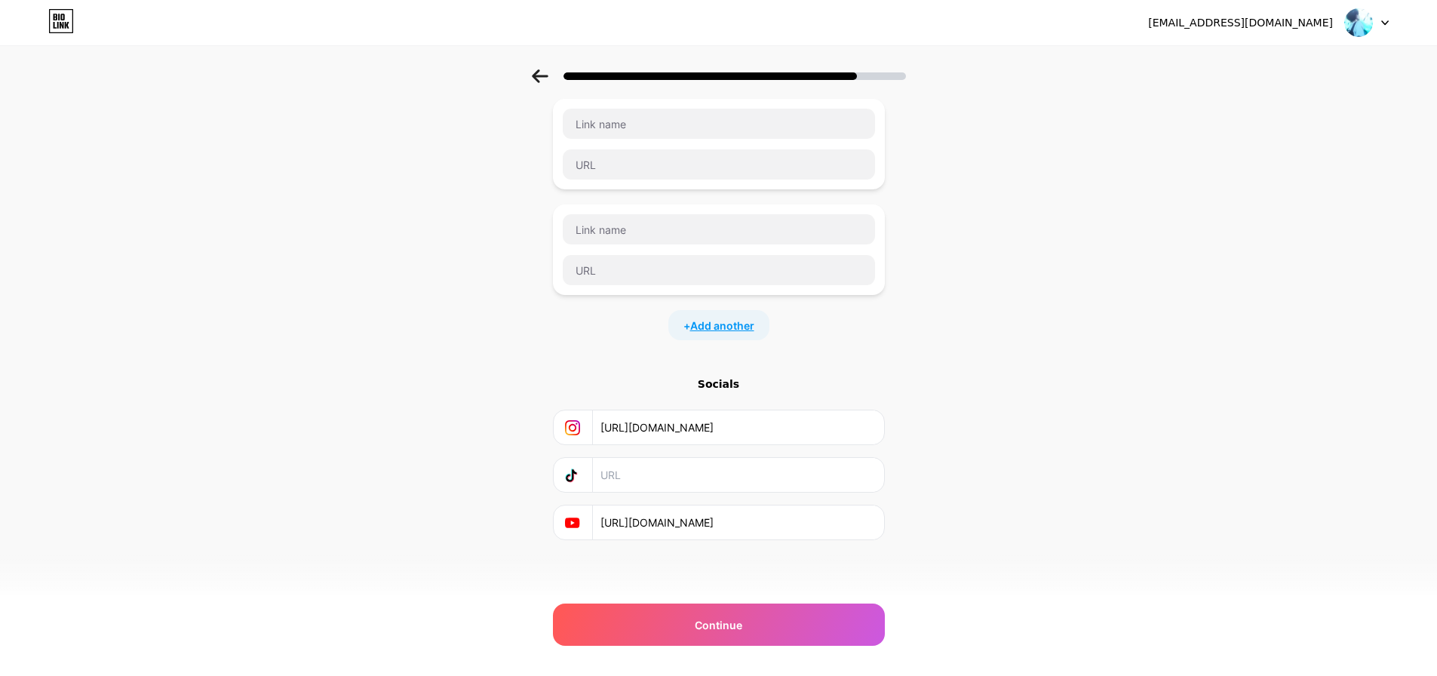
click at [702, 327] on span "Add another" at bounding box center [722, 326] width 64 height 16
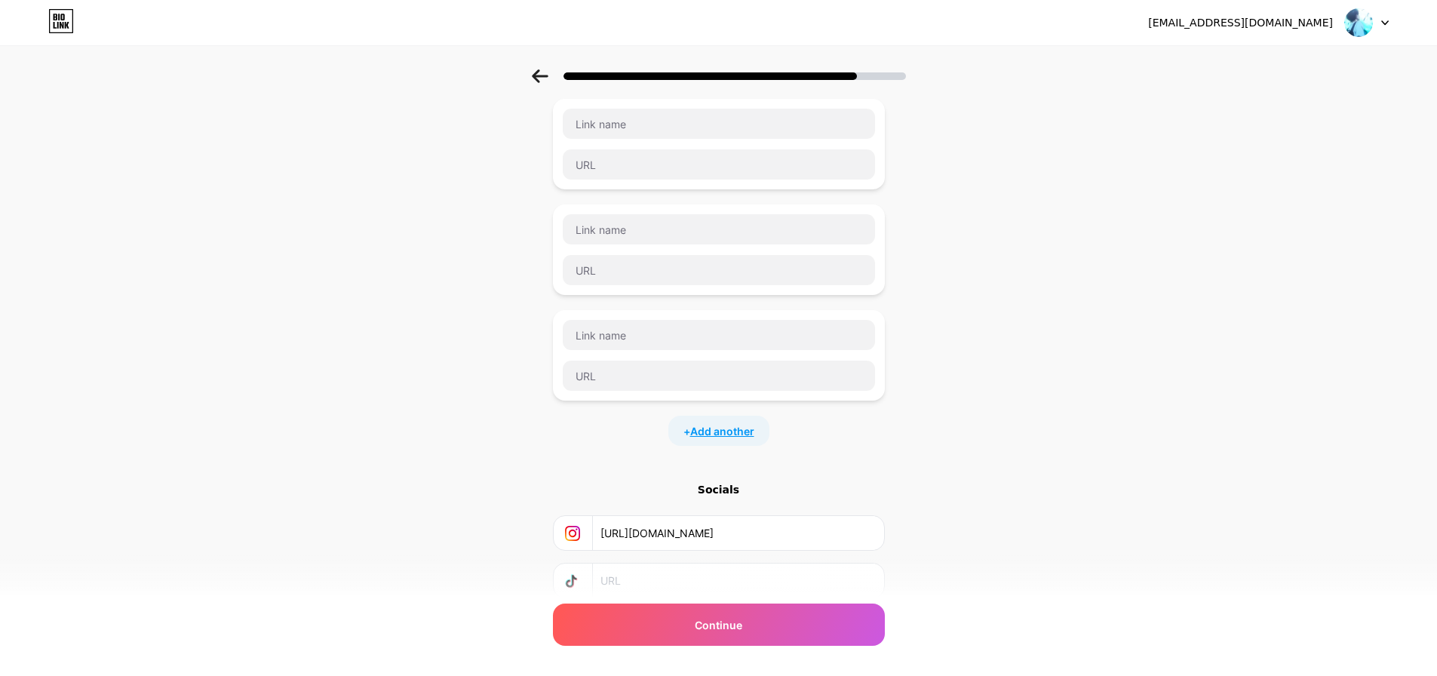
click at [723, 438] on span "Add another" at bounding box center [722, 431] width 64 height 16
click at [711, 541] on span "Add another" at bounding box center [722, 537] width 64 height 16
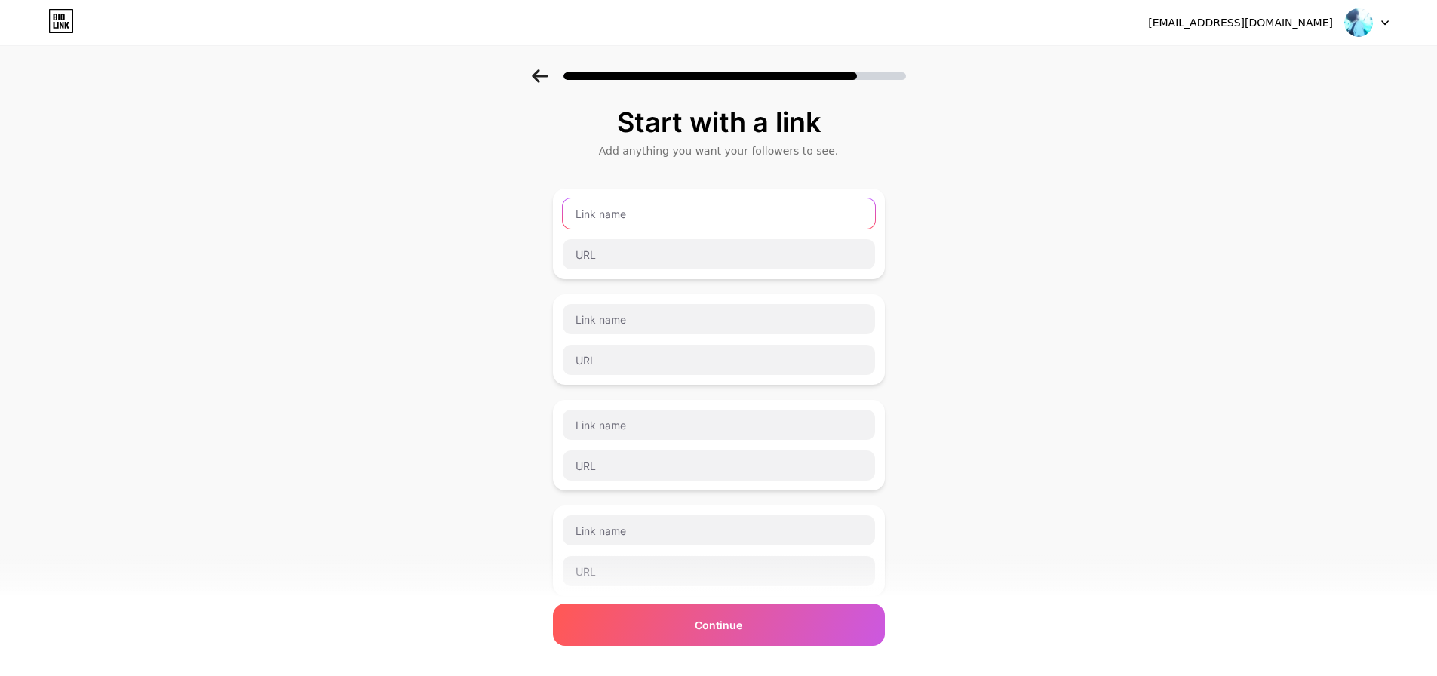
click at [622, 210] on input "text" at bounding box center [719, 213] width 312 height 30
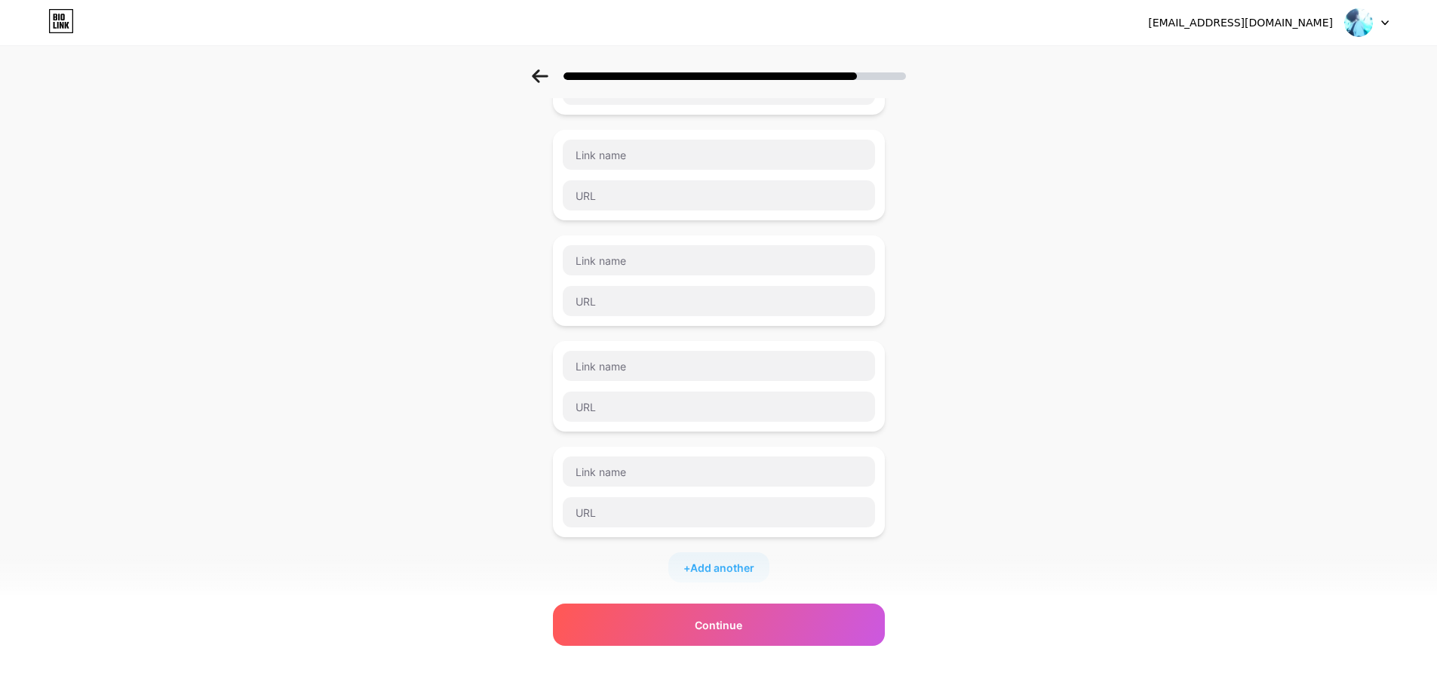
scroll to position [275, 0]
